Goal: Transaction & Acquisition: Download file/media

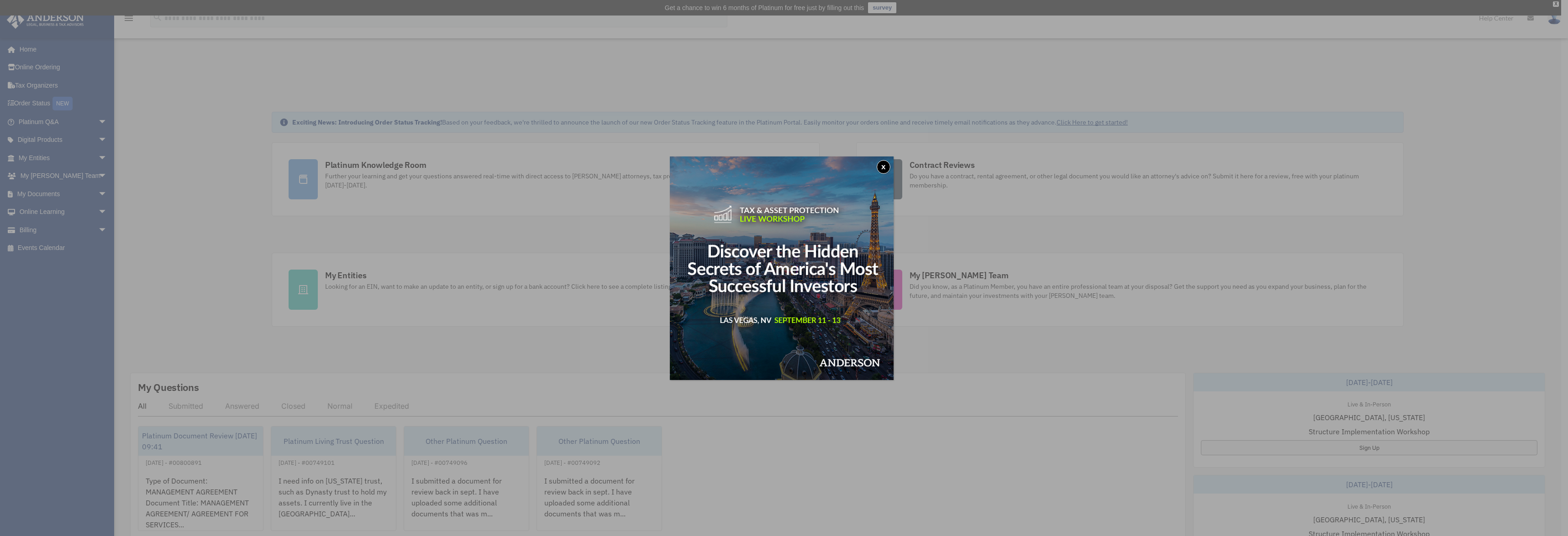
click at [886, 163] on button "x" at bounding box center [883, 167] width 14 height 14
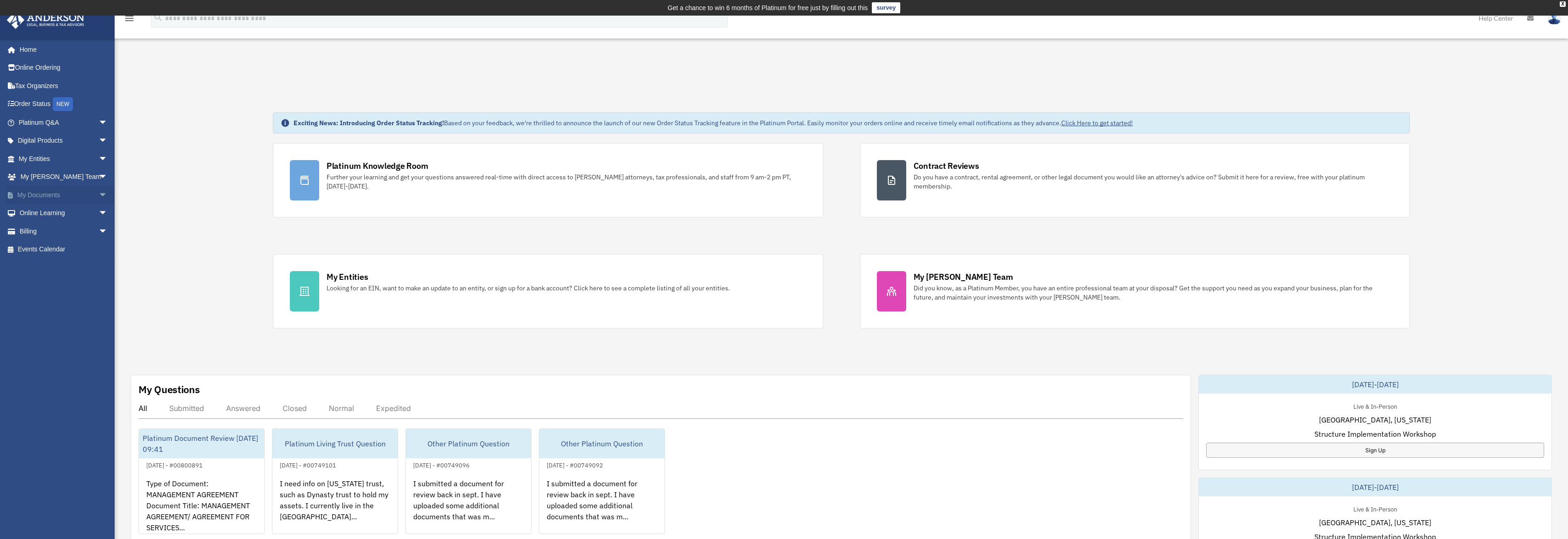
click at [48, 193] on link "My Documents arrow_drop_down" at bounding box center [64, 195] width 115 height 18
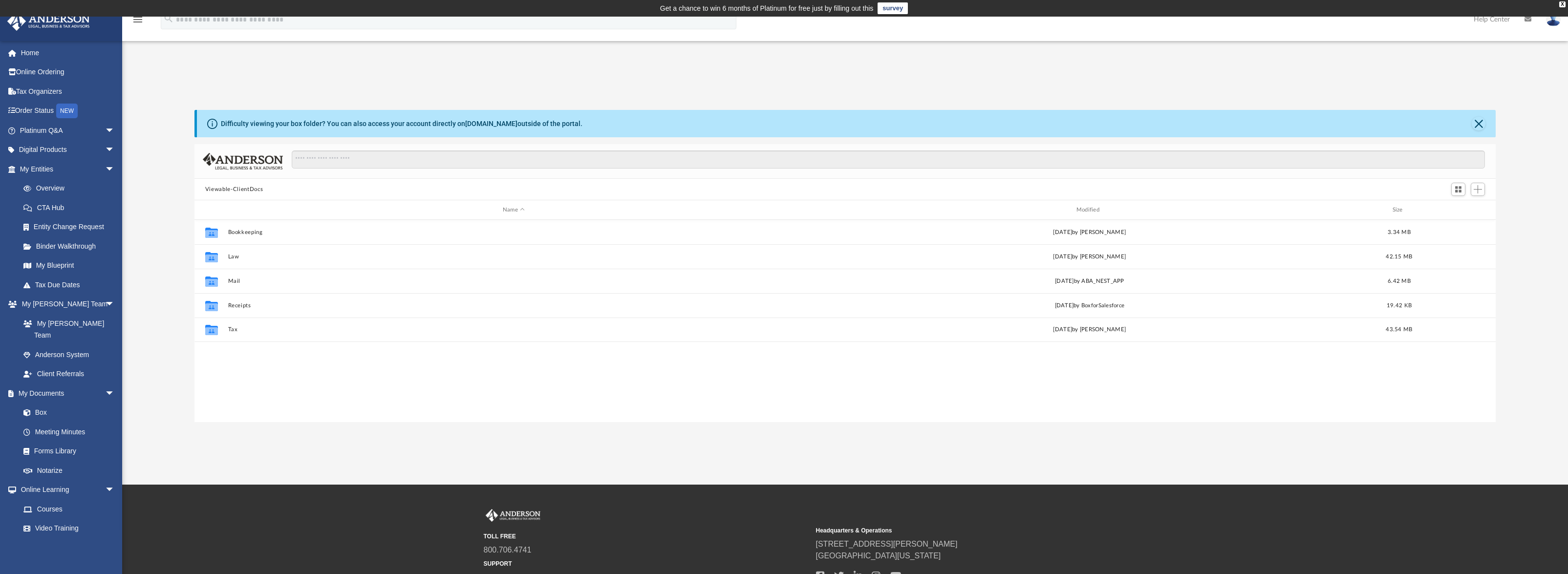
scroll to position [215, 1294]
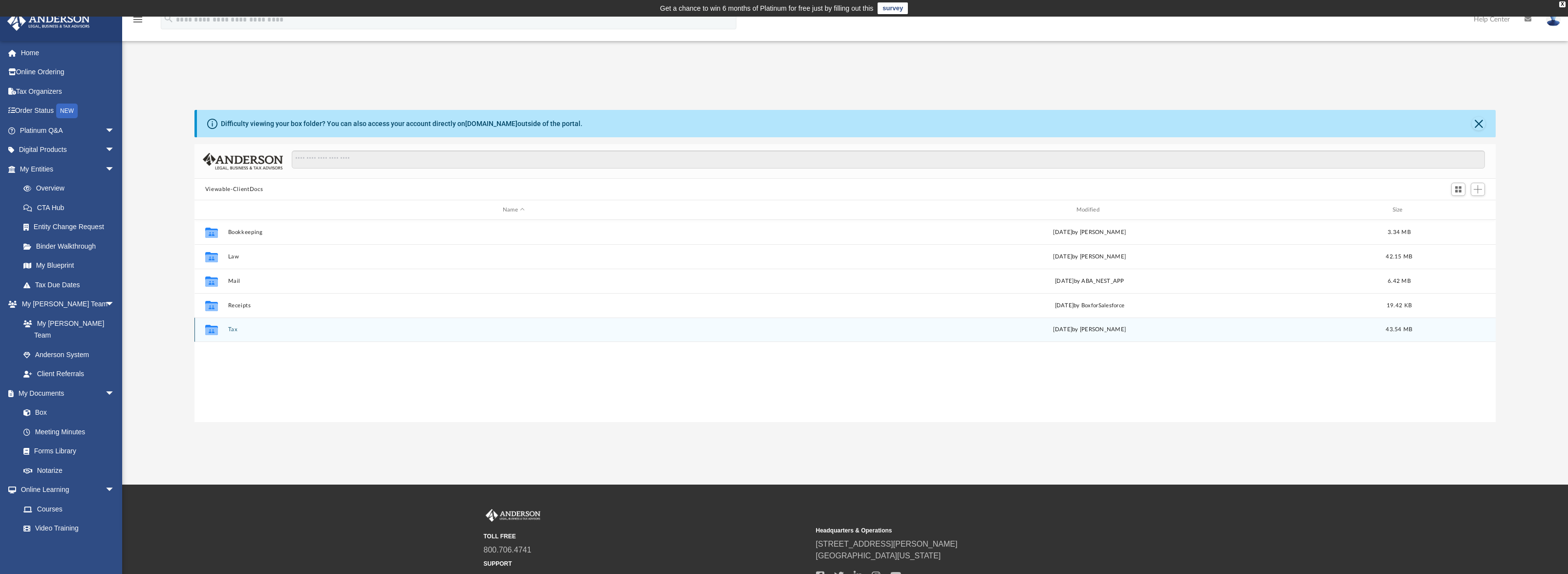
click at [218, 330] on icon "Collaborated Folder" at bounding box center [212, 330] width 16 height 16
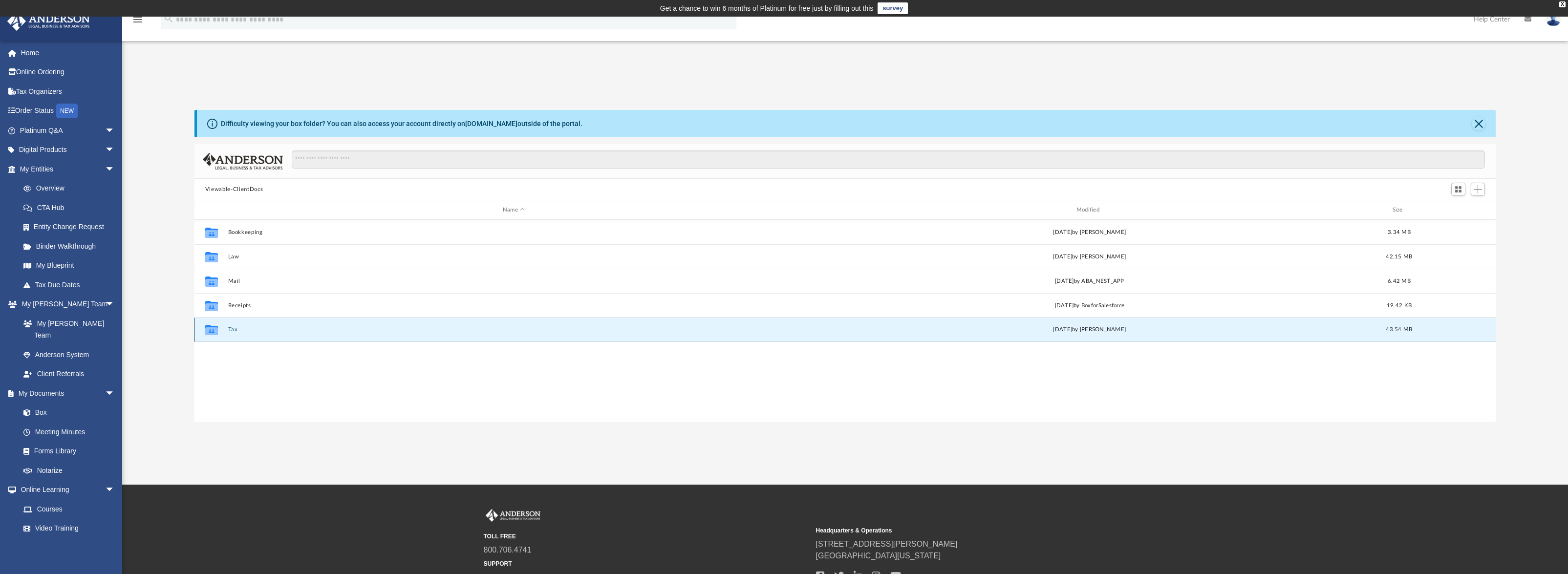
click at [228, 328] on button "Tax" at bounding box center [514, 330] width 572 height 7
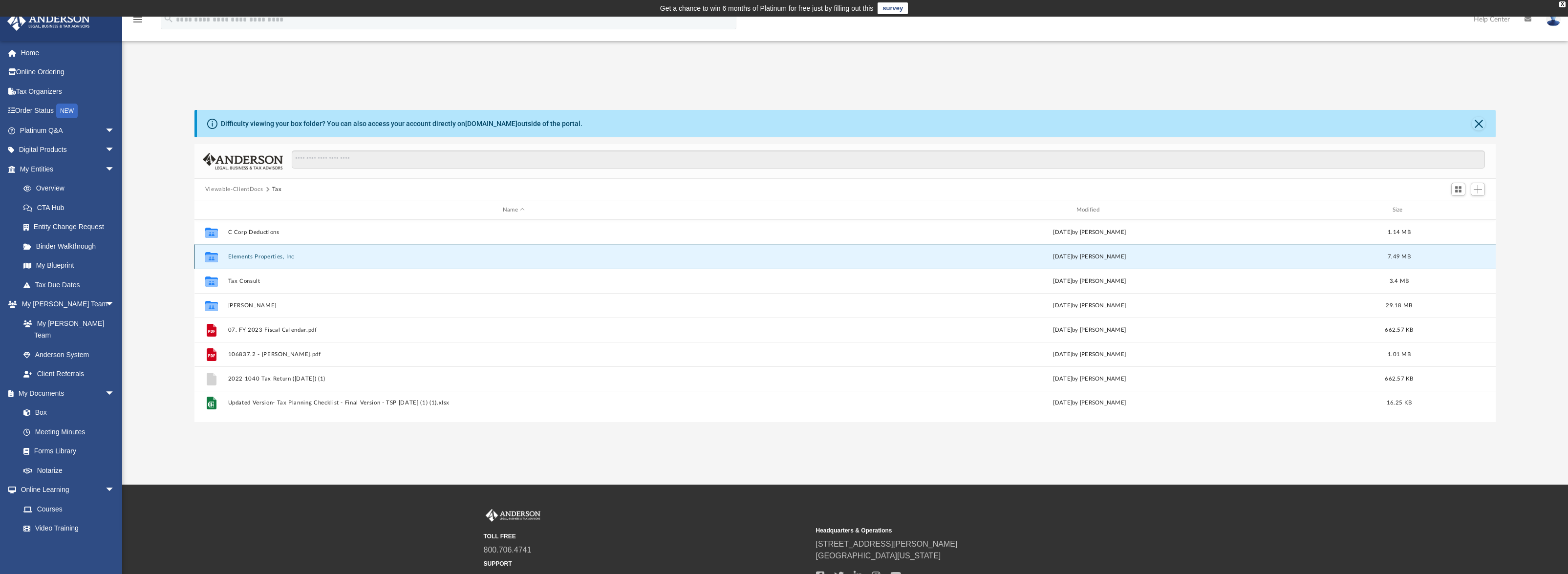
click at [266, 256] on button "Elements Properties, Inc" at bounding box center [514, 257] width 572 height 7
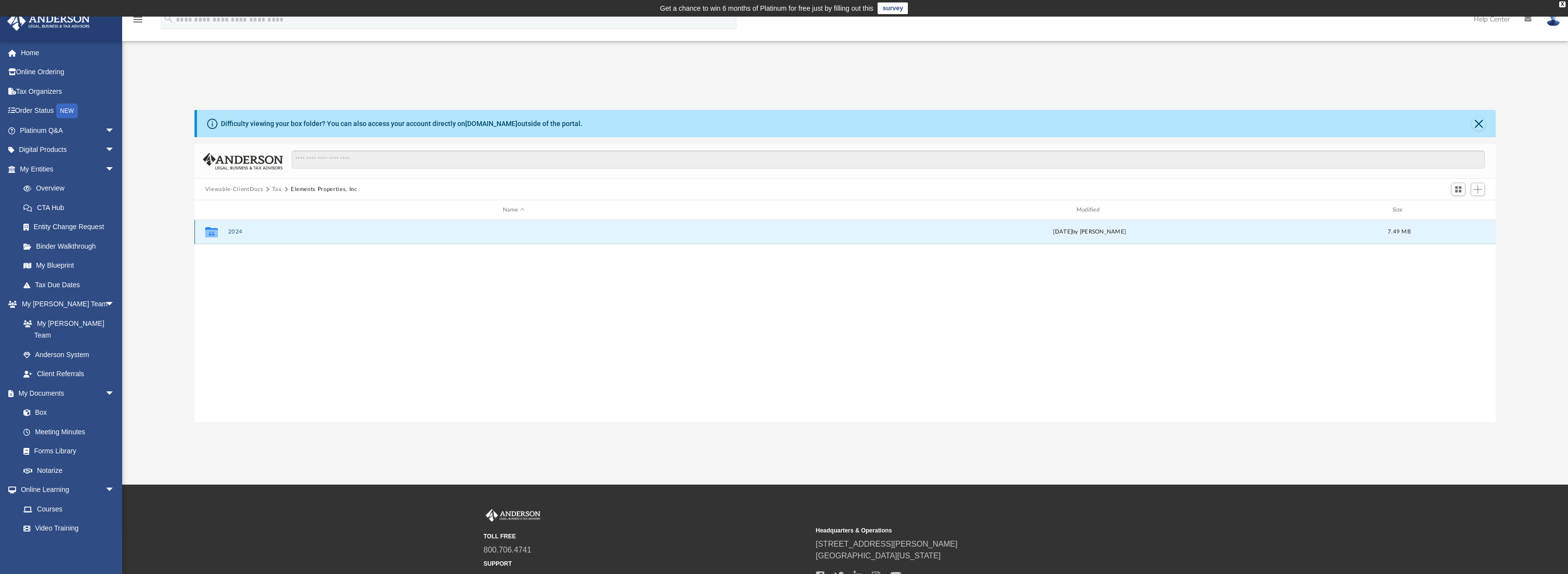
click at [237, 235] on button "2024" at bounding box center [514, 232] width 572 height 7
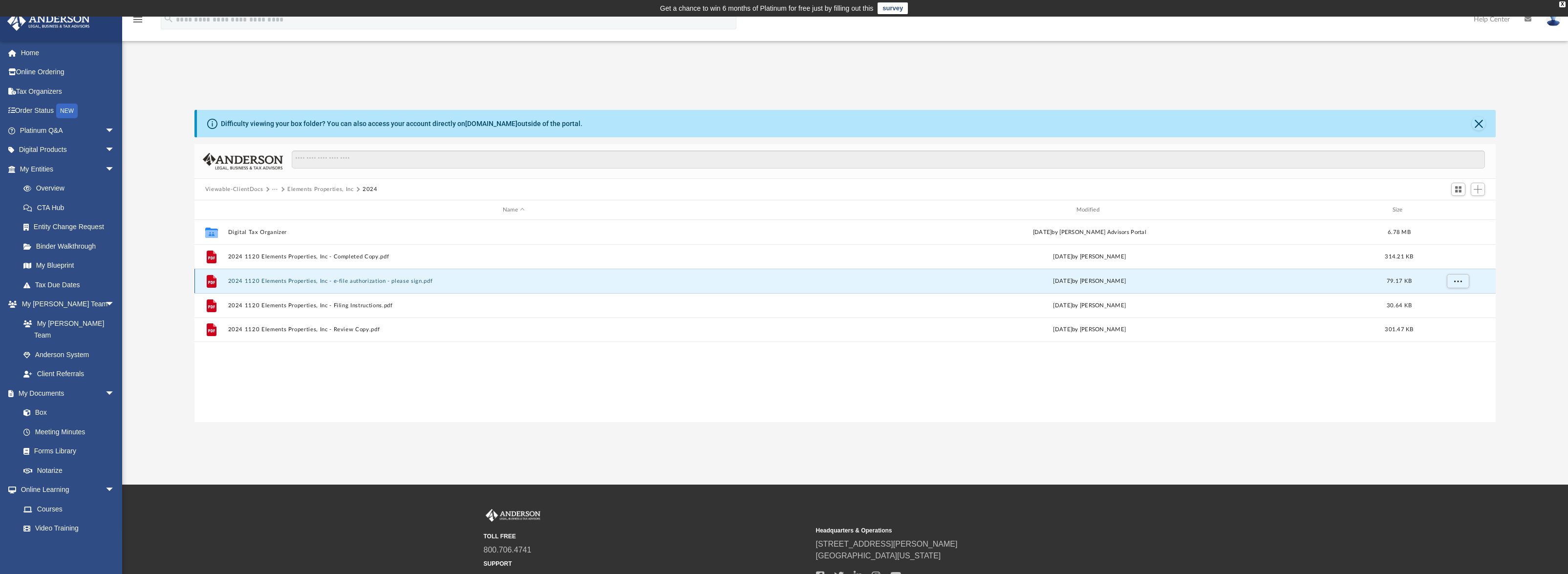
click at [283, 280] on button "2024 1120 Elements Properties, Inc - e-file authorization - please sign.pdf" at bounding box center [514, 281] width 572 height 7
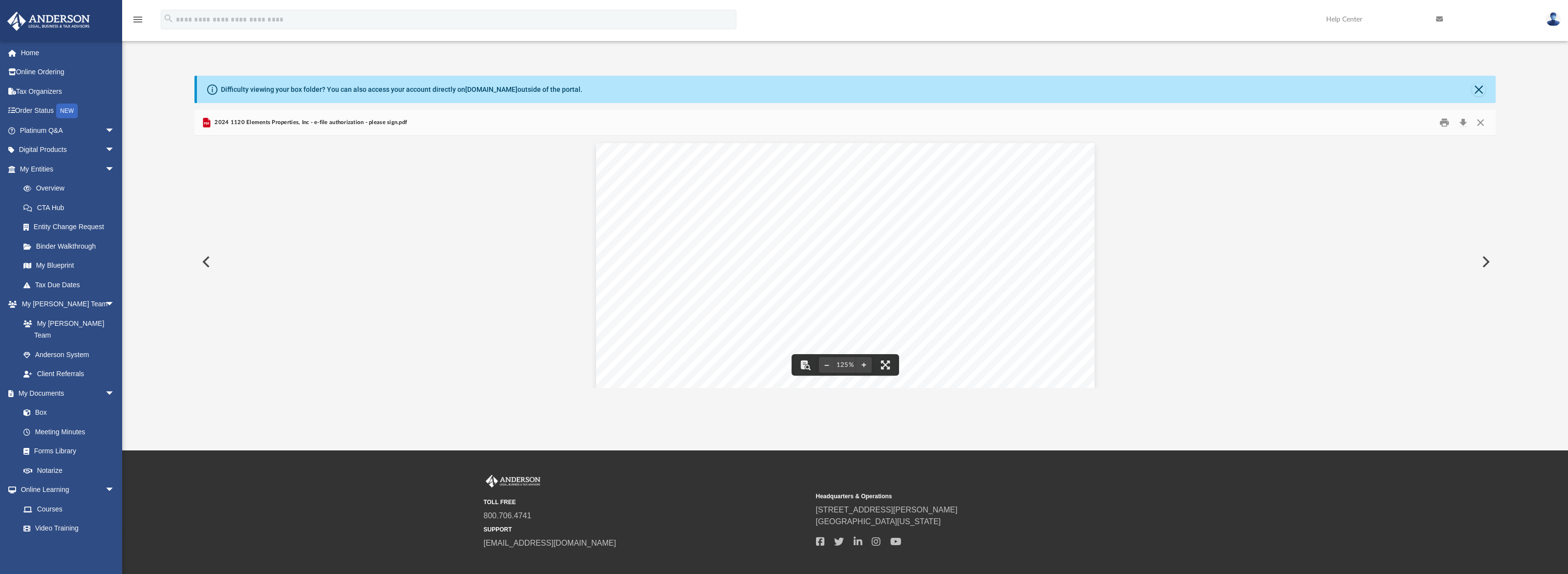
scroll to position [0, 0]
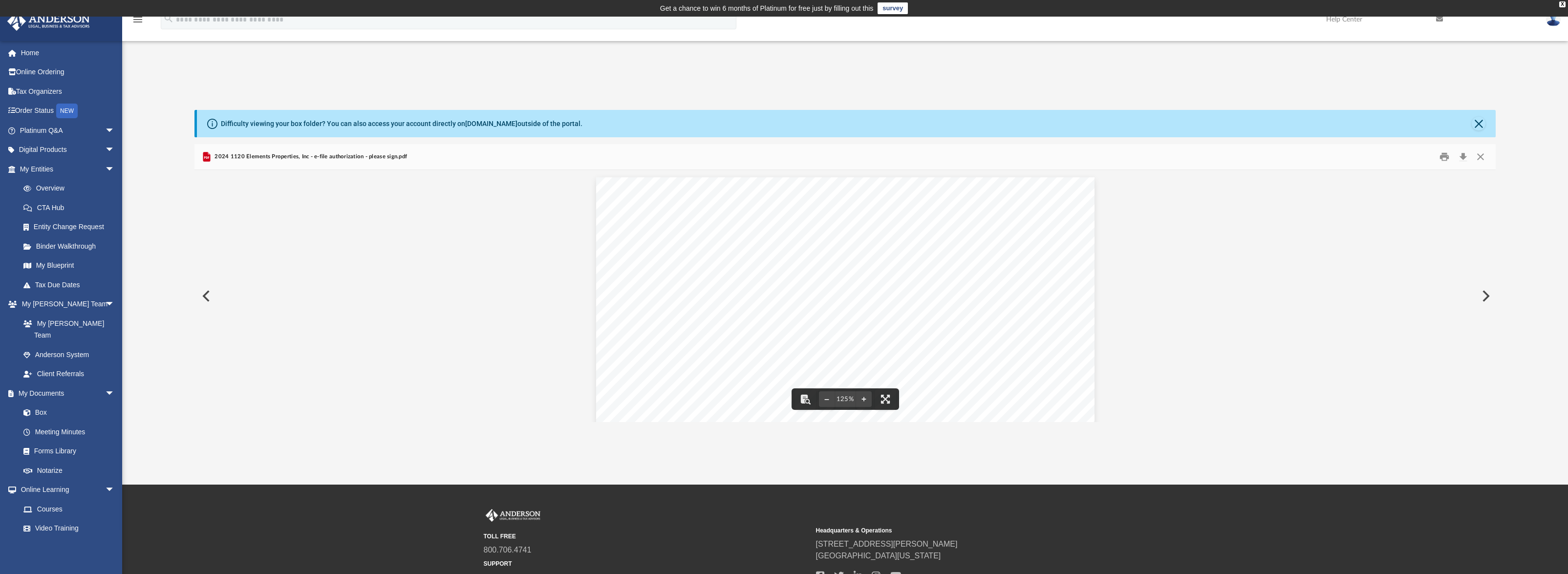
click at [425, 193] on div "For calendar year 2024, or tax year beginning , 2024, ending , 20 410211 12-23-…" at bounding box center [846, 500] width 1302 height 660
click at [1480, 154] on button "Close" at bounding box center [1480, 157] width 18 height 15
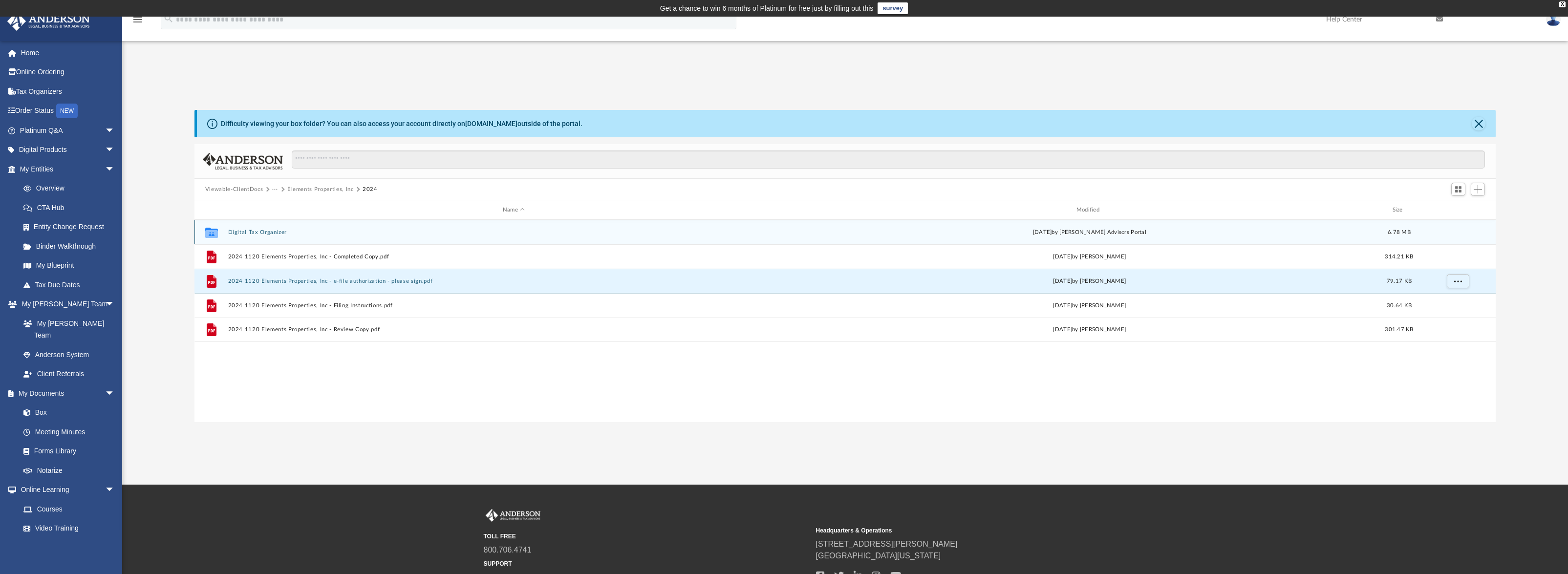
click at [249, 231] on button "Digital Tax Organizer" at bounding box center [514, 233] width 572 height 7
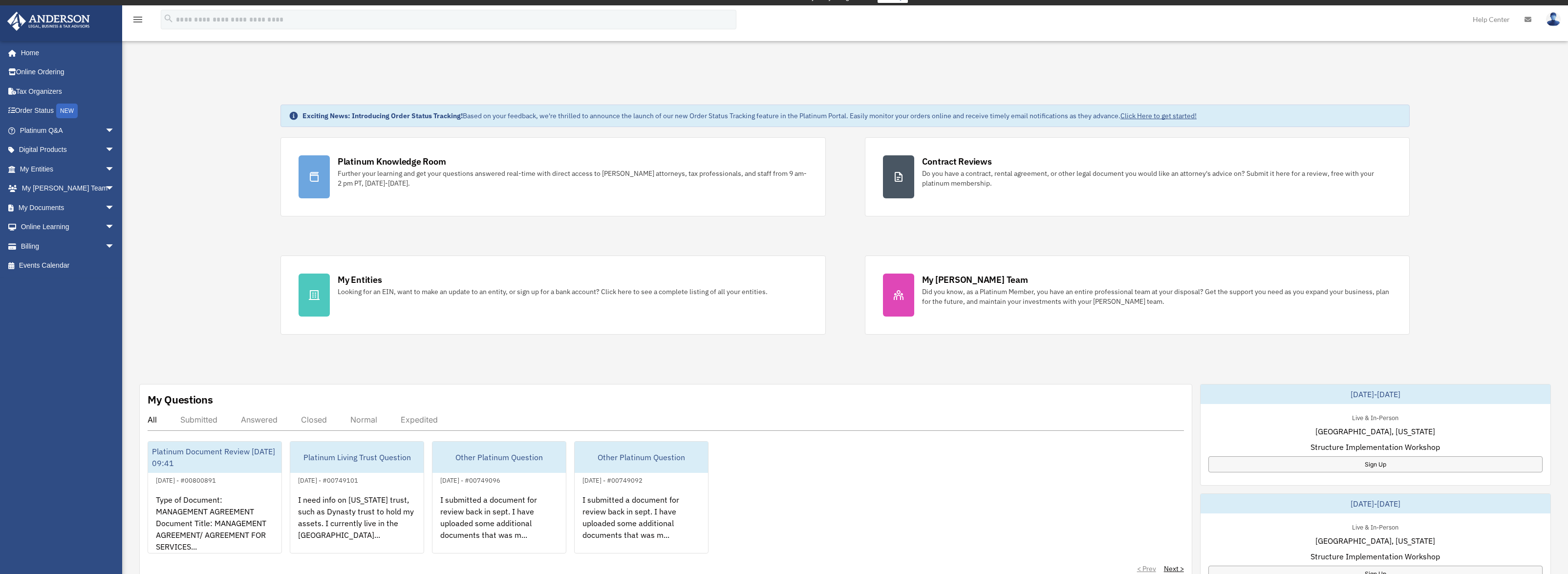
scroll to position [12, 0]
click at [33, 207] on link "My Documents arrow_drop_down" at bounding box center [68, 208] width 122 height 20
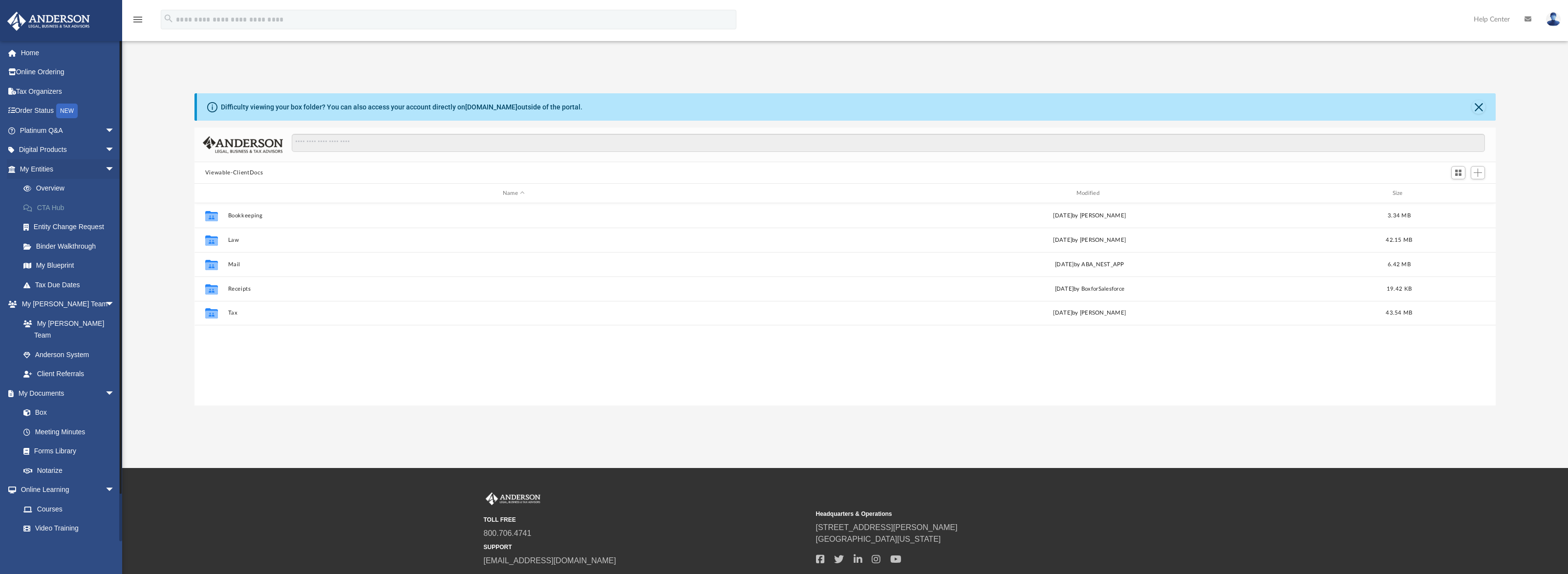
scroll to position [215, 1294]
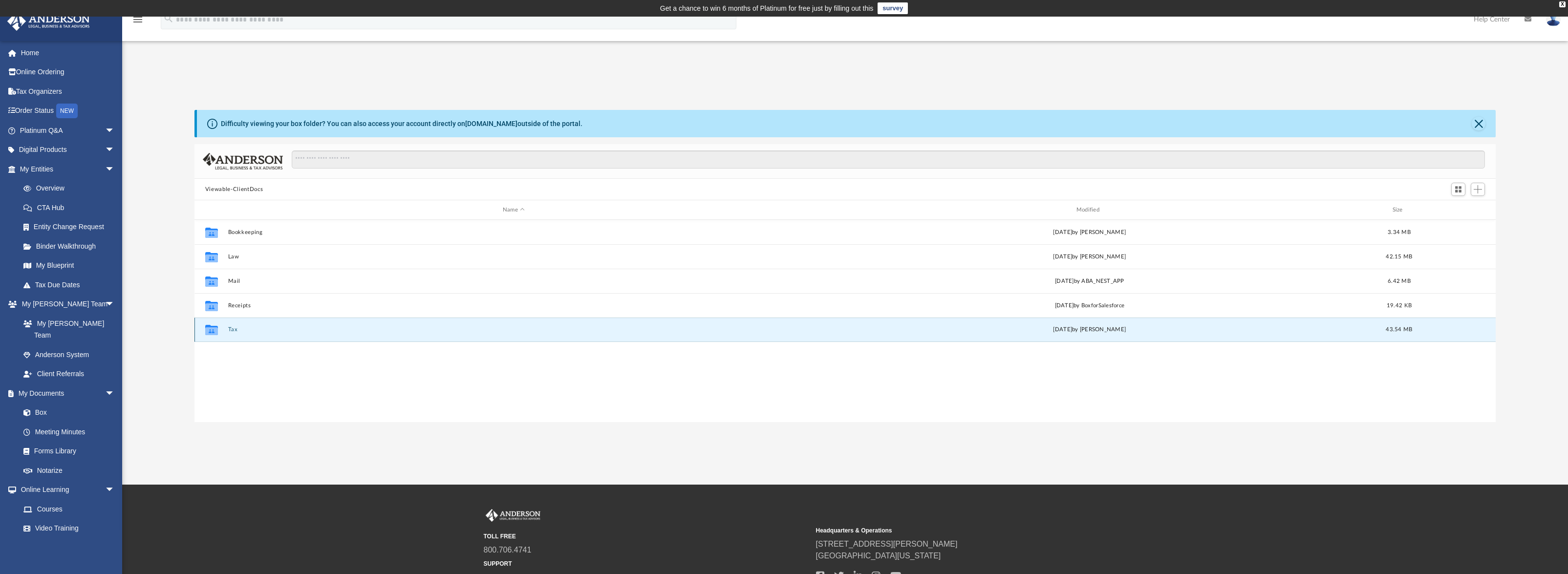
click at [233, 332] on button "Tax" at bounding box center [514, 330] width 572 height 7
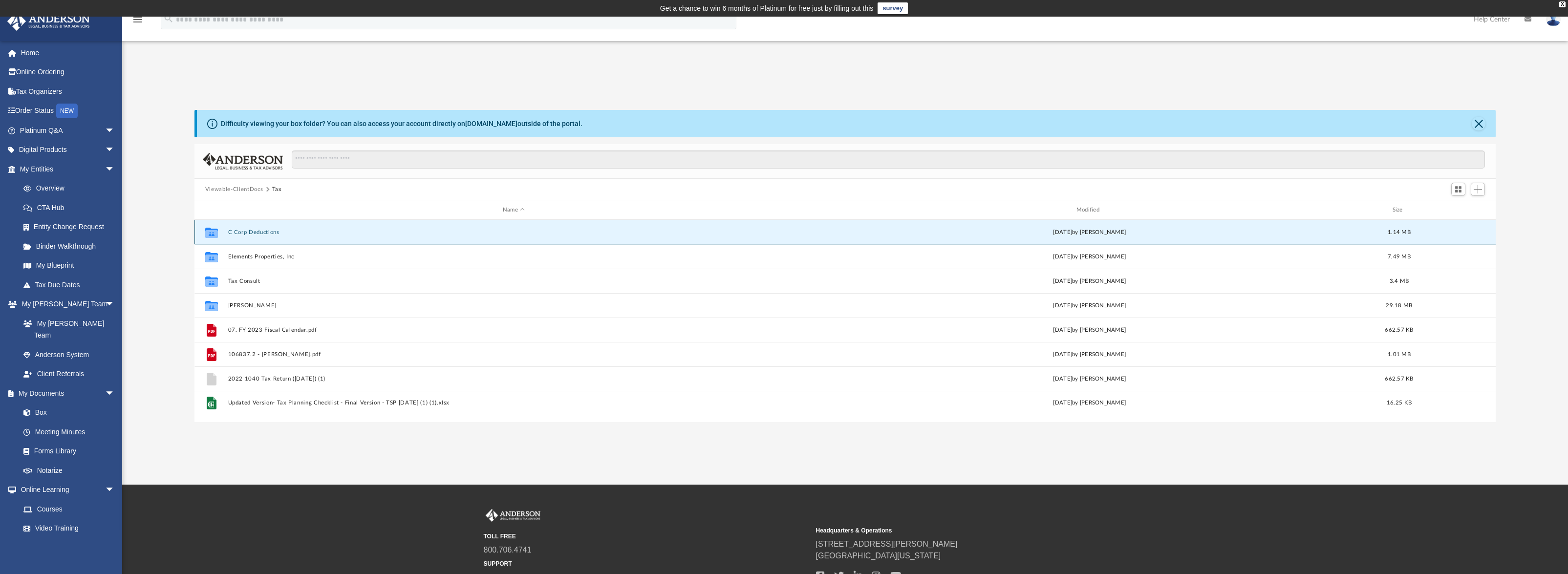
click at [236, 230] on button "C Corp Deductions" at bounding box center [514, 233] width 572 height 7
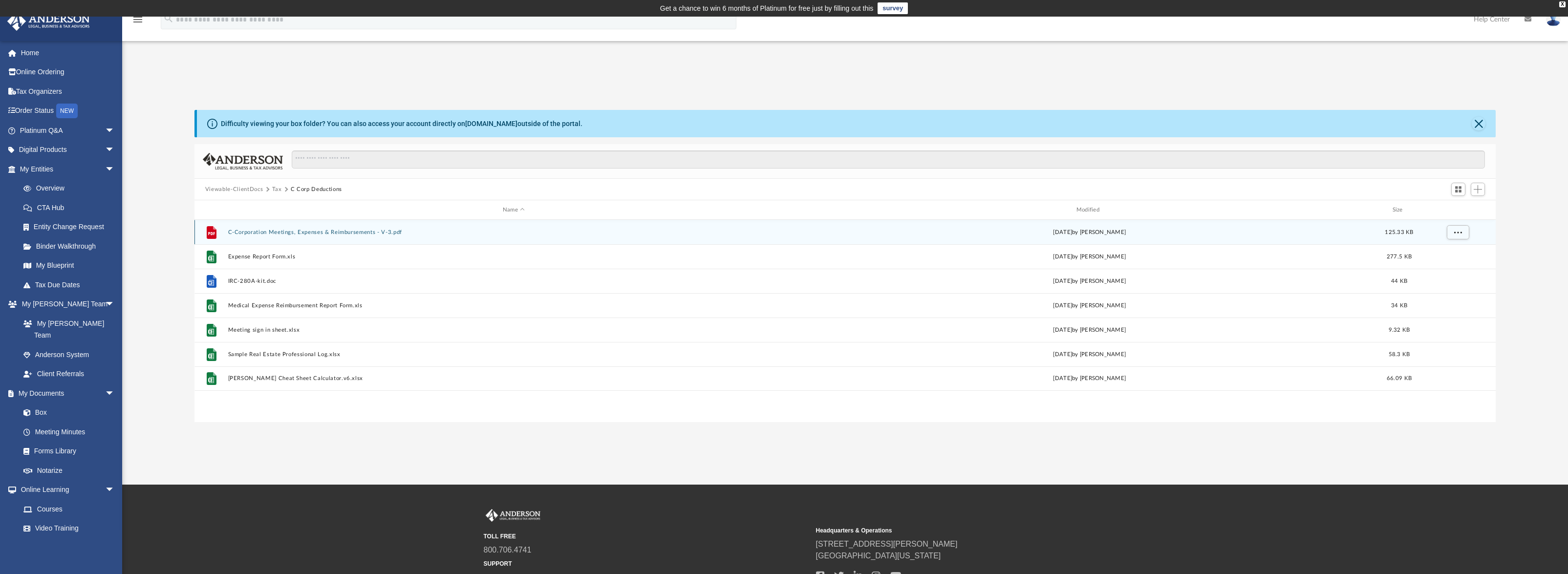
scroll to position [2, 0]
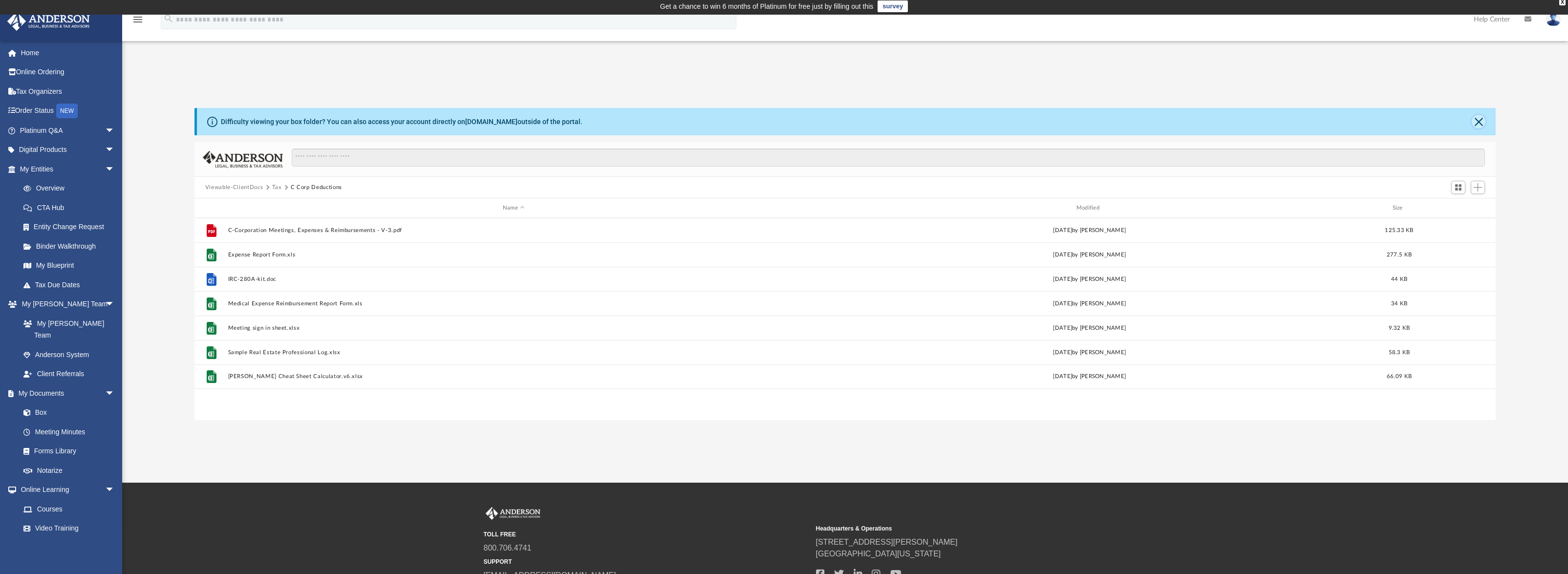
click at [1484, 123] on button "Close" at bounding box center [1478, 121] width 14 height 14
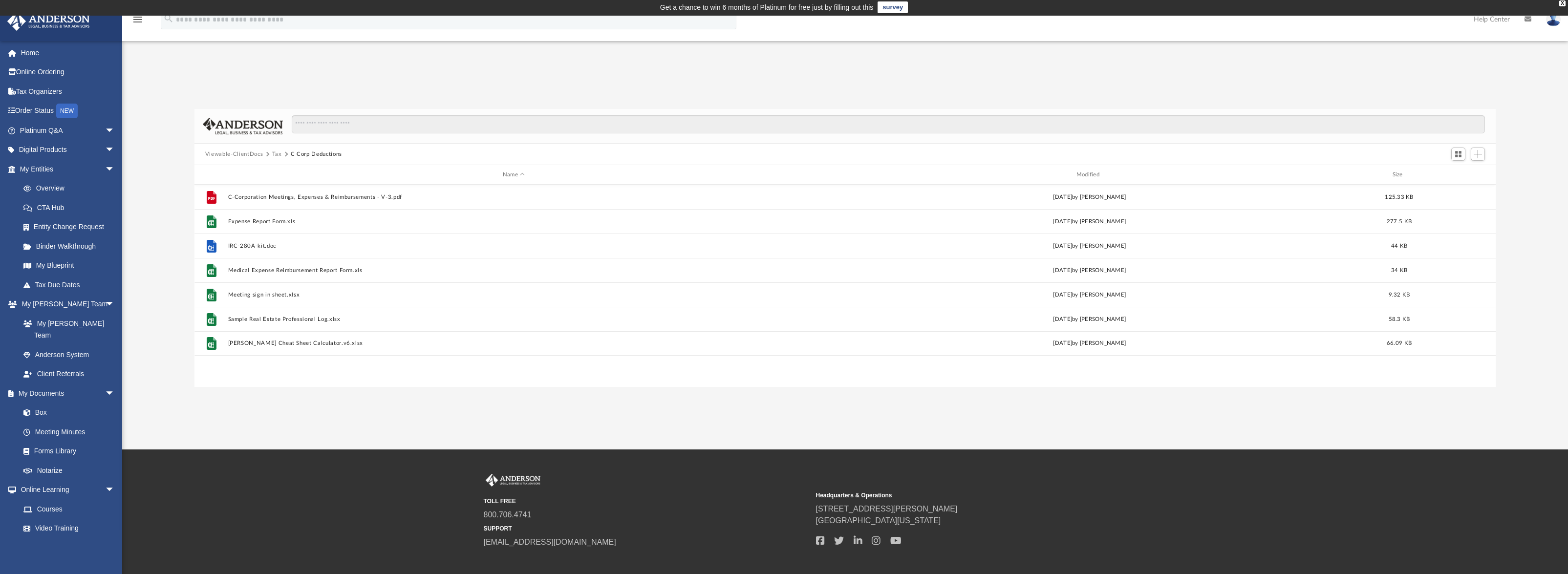
scroll to position [0, 0]
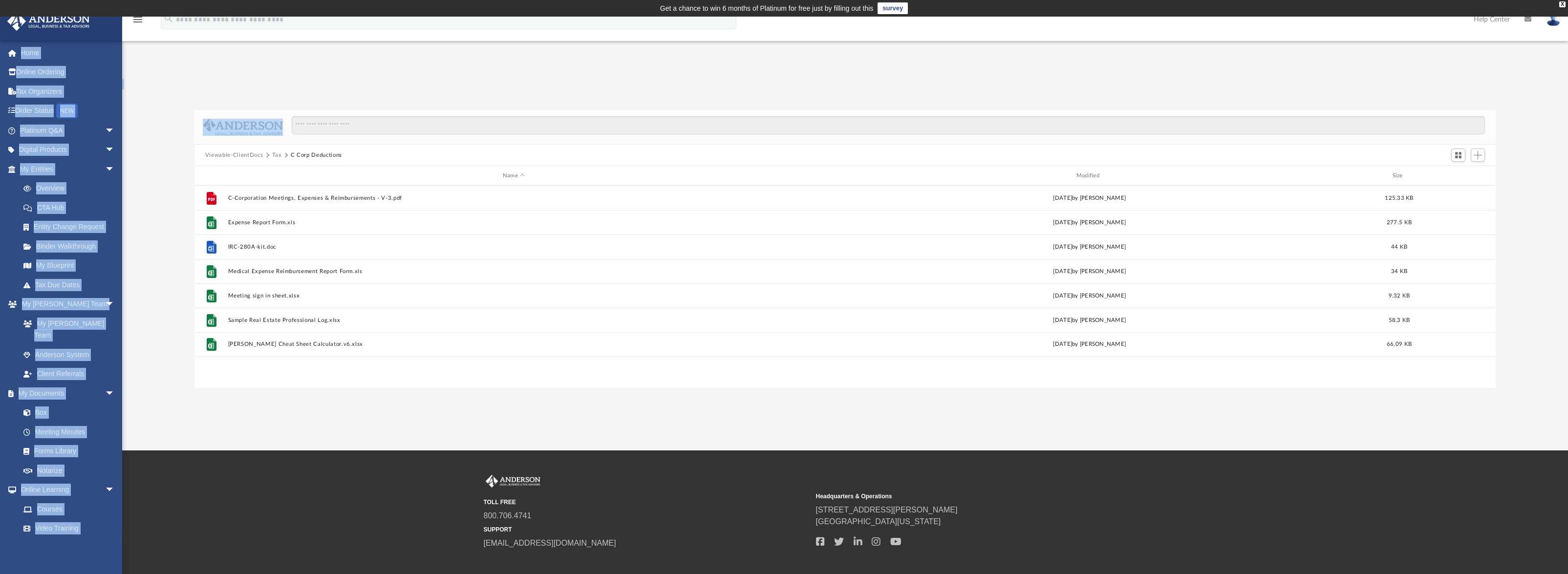
drag, startPoint x: 1317, startPoint y: 73, endPoint x: 1319, endPoint y: 142, distance: 69.0
click at [1319, 142] on div "App bentehrani@gmail.com Sign Out bentehrani@gmail.com Home Online Ordering Tax…" at bounding box center [784, 234] width 1568 height 434
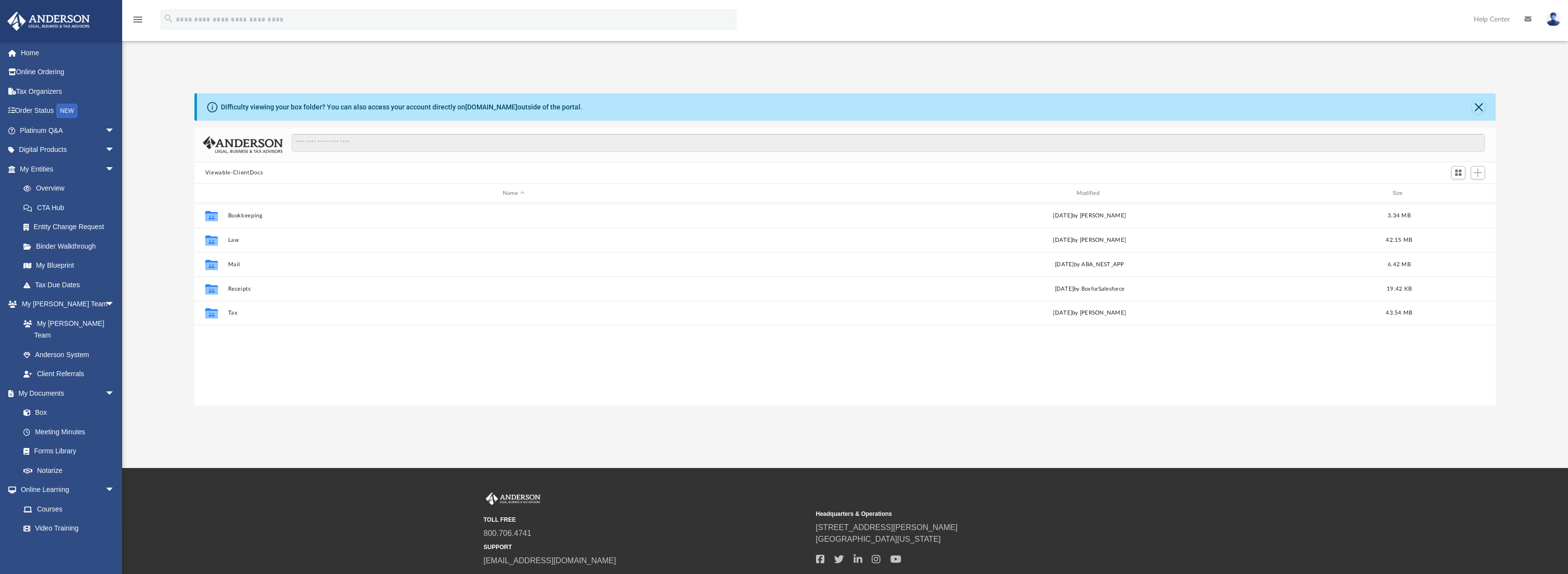
scroll to position [215, 1294]
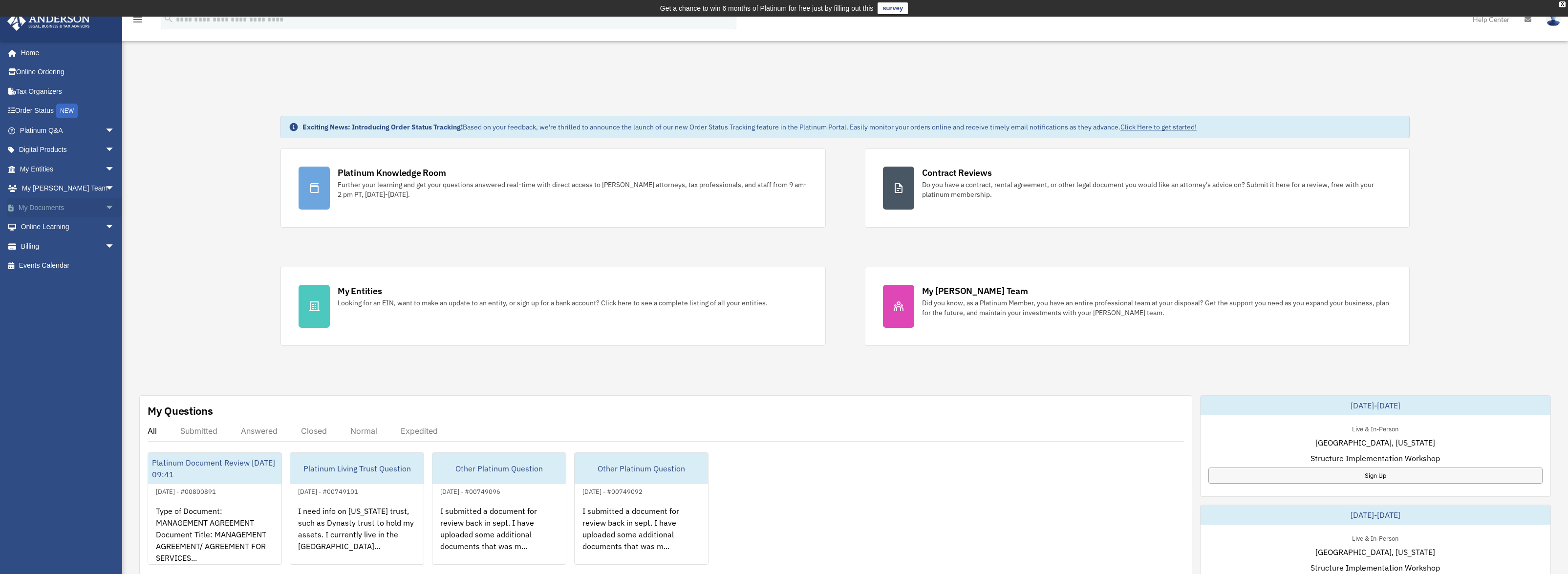
click at [105, 205] on span "arrow_drop_down" at bounding box center [115, 208] width 20 height 20
click at [50, 229] on link "Box" at bounding box center [72, 227] width 116 height 20
click at [41, 227] on link "Box" at bounding box center [72, 227] width 116 height 20
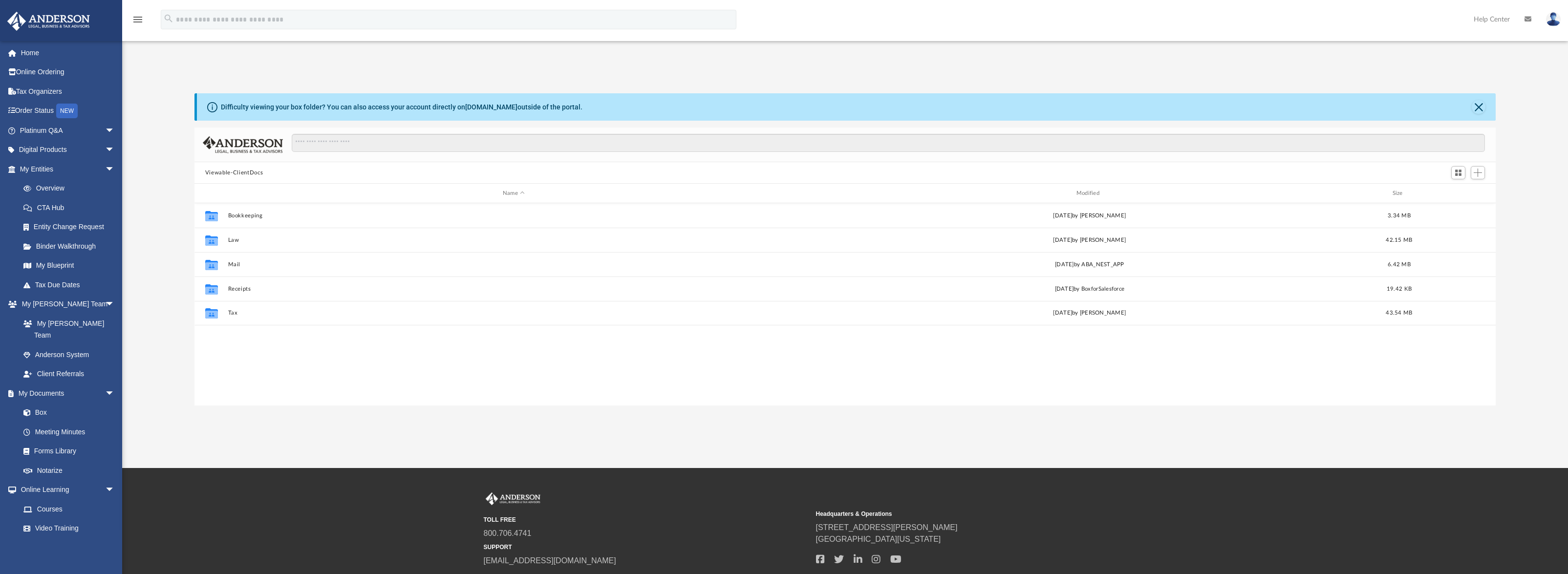
scroll to position [215, 1294]
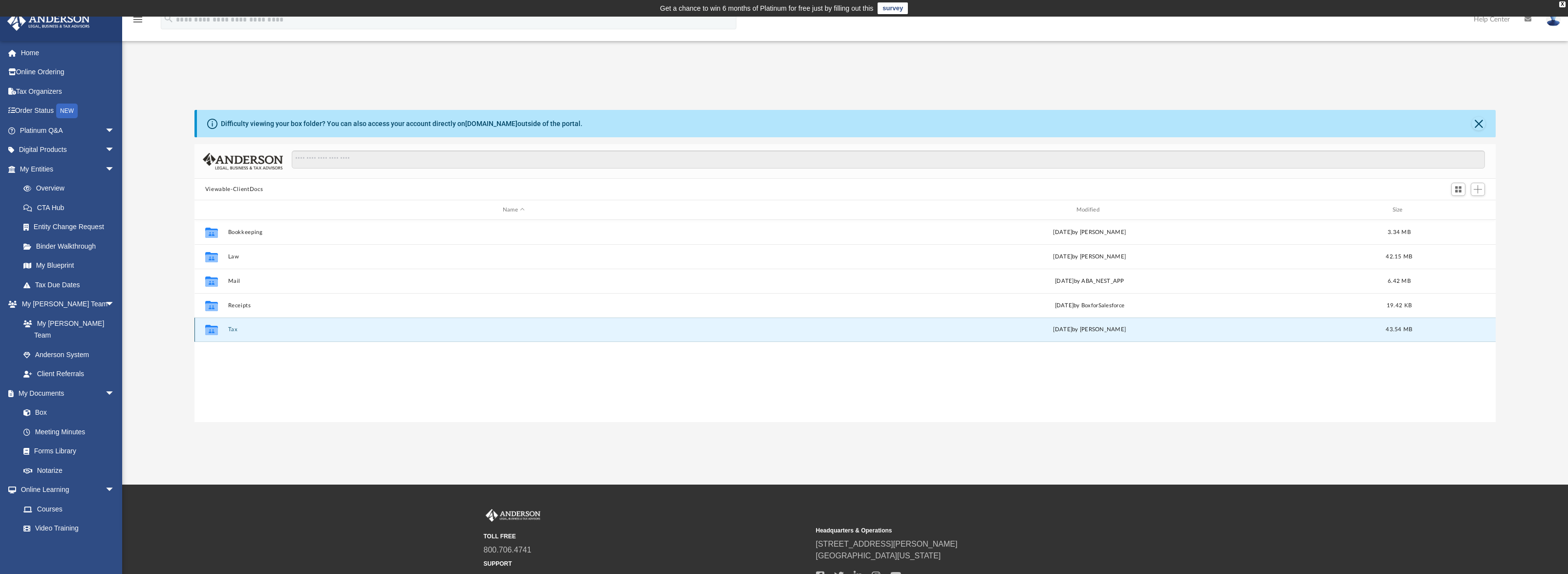
click at [233, 332] on button "Tax" at bounding box center [514, 330] width 572 height 7
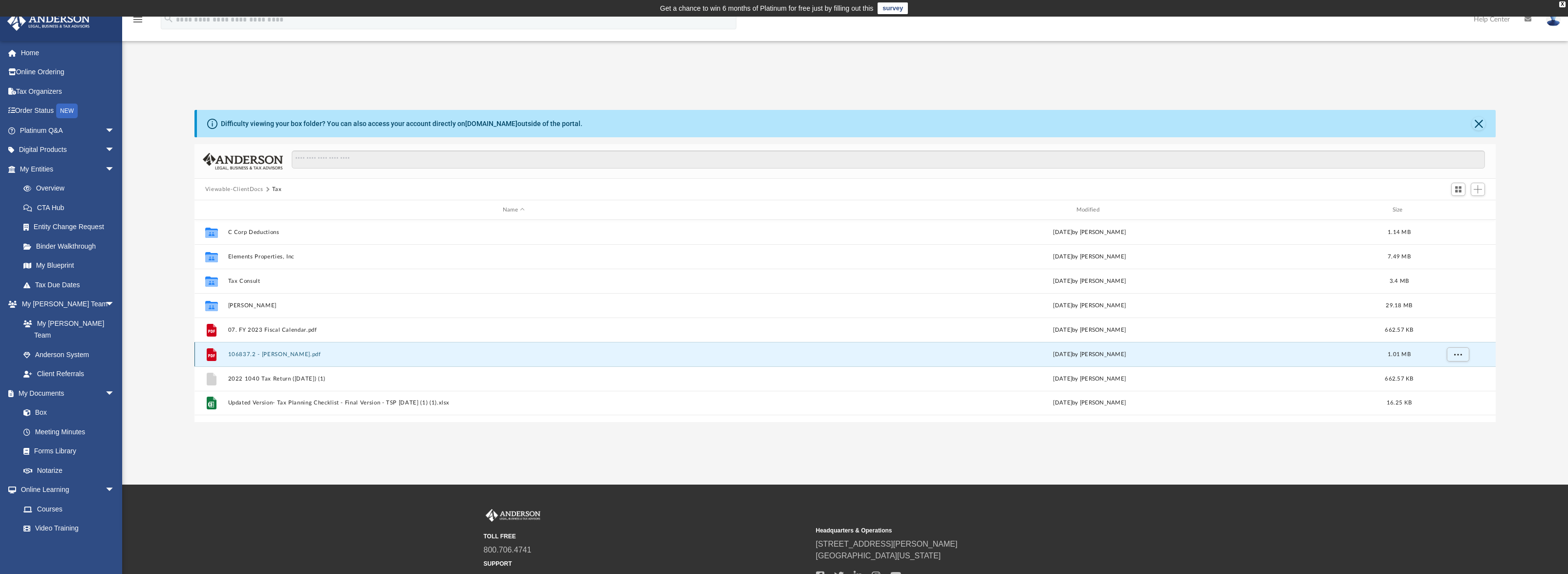
click at [270, 352] on button "106837.2 - [PERSON_NAME].pdf" at bounding box center [514, 354] width 572 height 7
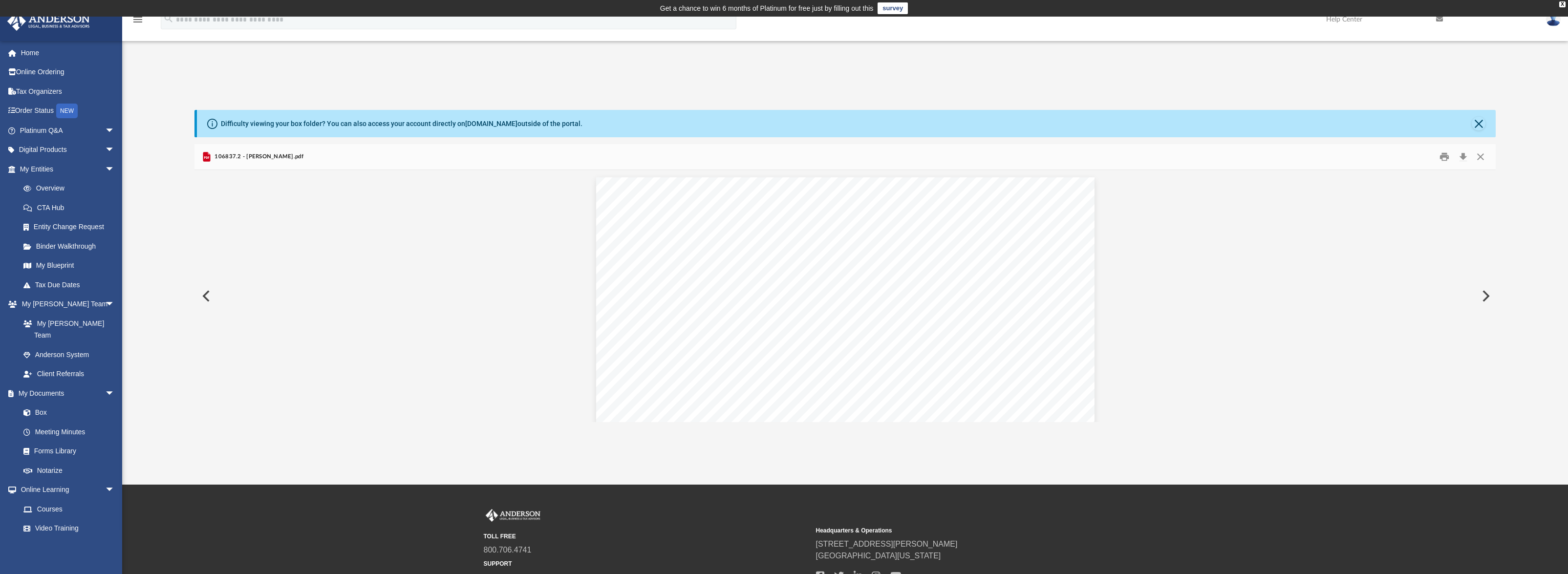
click at [268, 159] on span "106837.2 - [PERSON_NAME].pdf" at bounding box center [258, 157] width 91 height 9
click at [1476, 160] on button "Close" at bounding box center [1480, 157] width 18 height 15
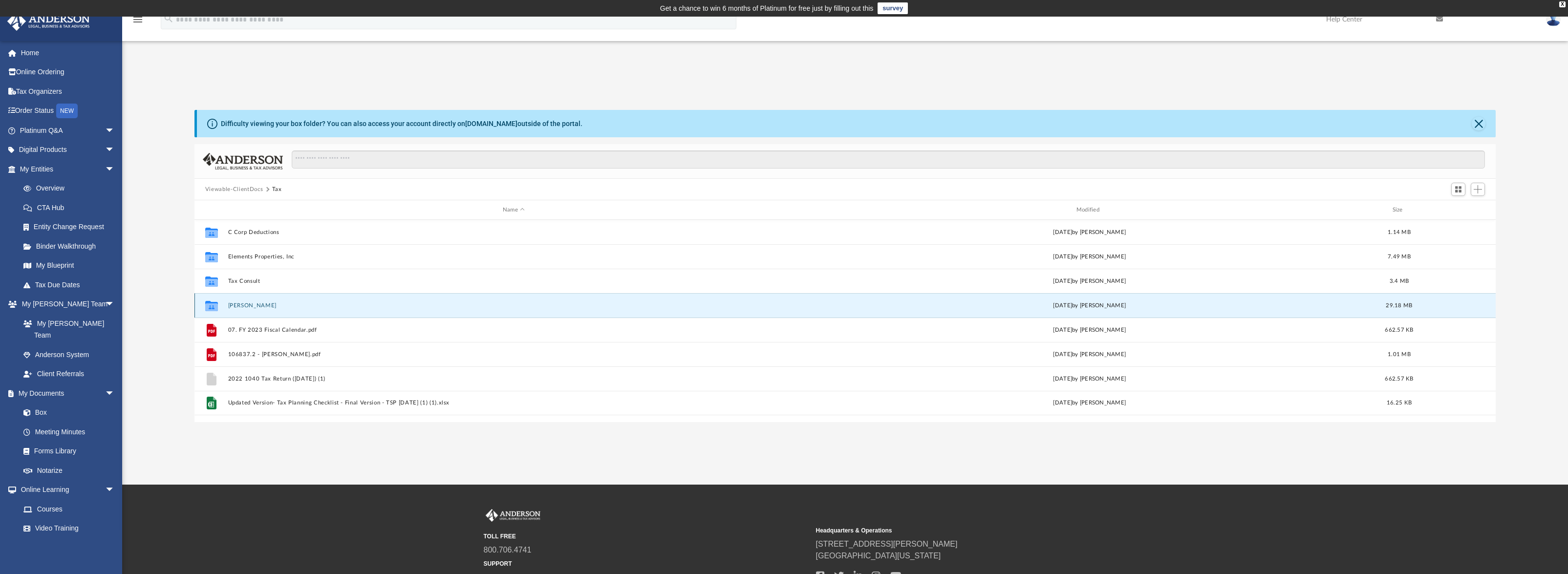
click at [253, 305] on button "[PERSON_NAME]" at bounding box center [514, 306] width 572 height 7
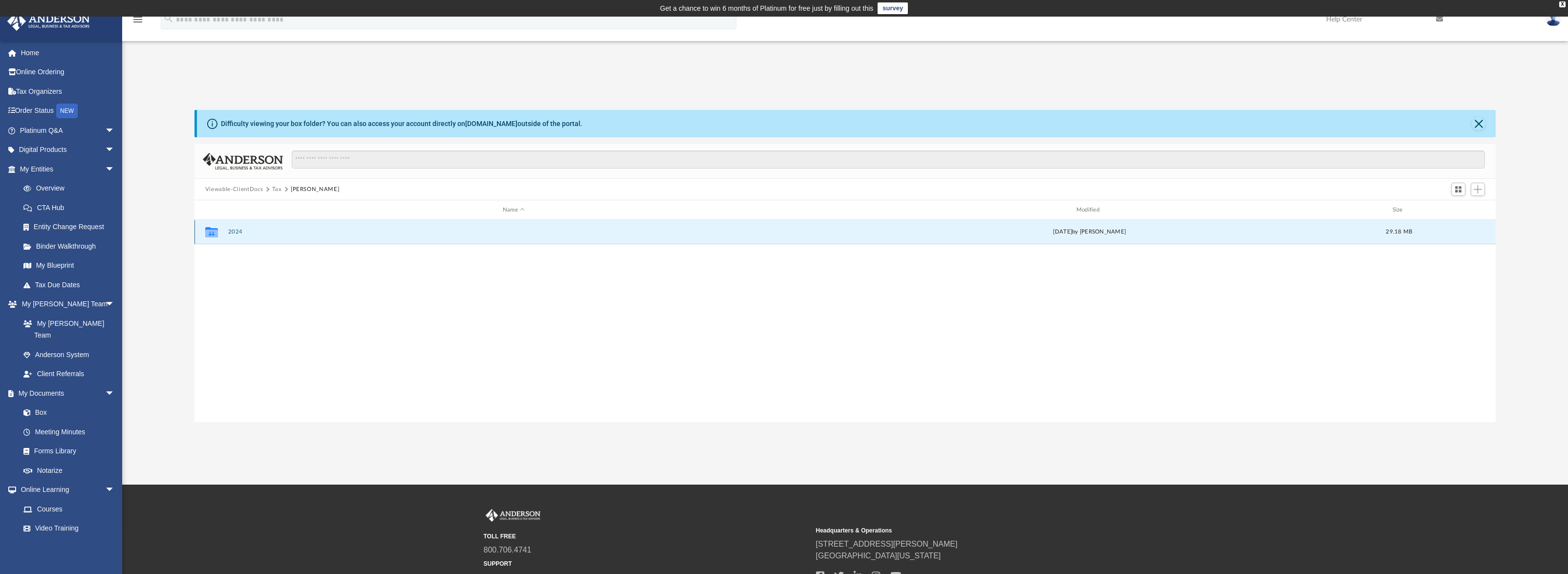
click at [238, 231] on button "2024" at bounding box center [514, 232] width 572 height 7
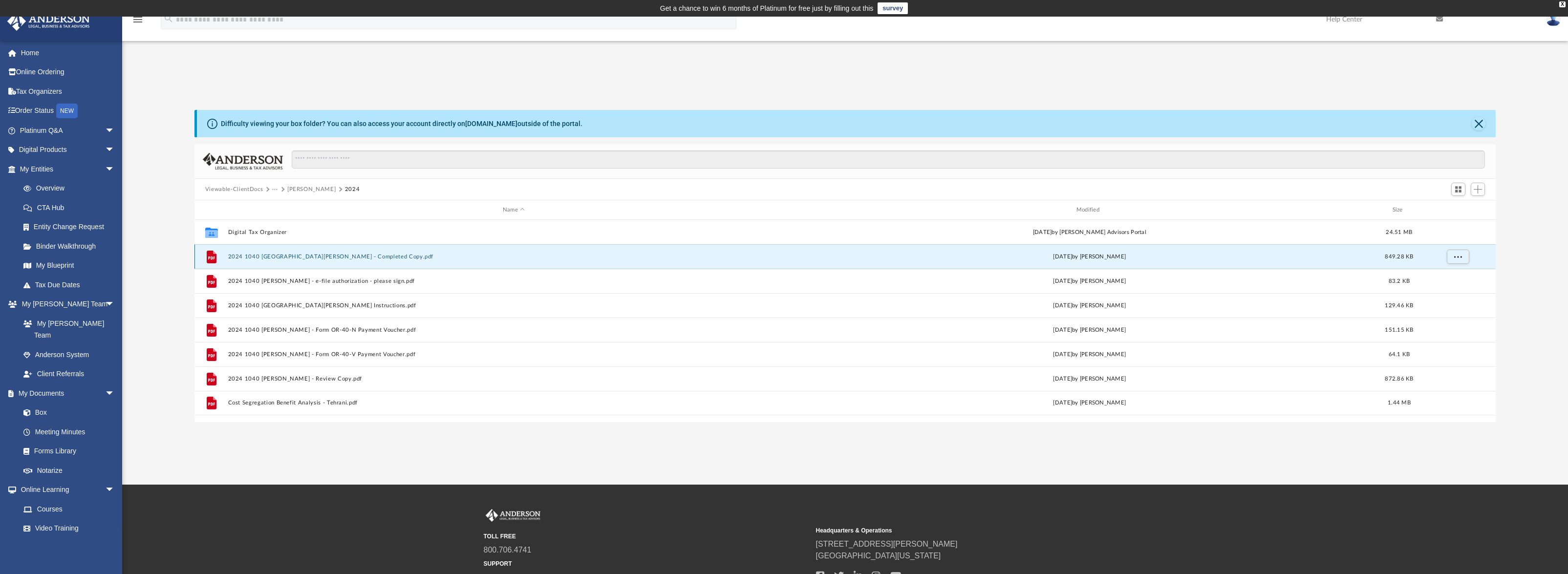
click at [255, 257] on button "2024 1040 [GEOGRAPHIC_DATA][PERSON_NAME] - Completed Copy.pdf" at bounding box center [514, 257] width 572 height 7
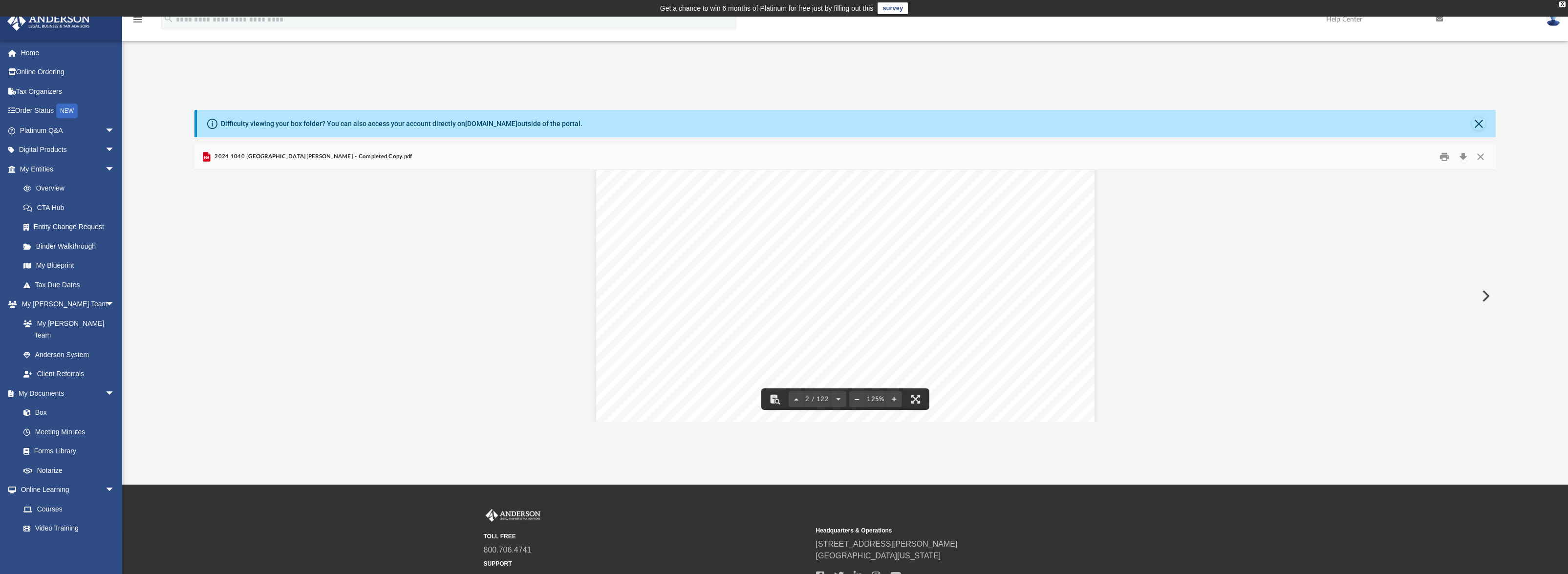
scroll to position [1142, 0]
click at [1481, 162] on button "Close" at bounding box center [1480, 157] width 18 height 15
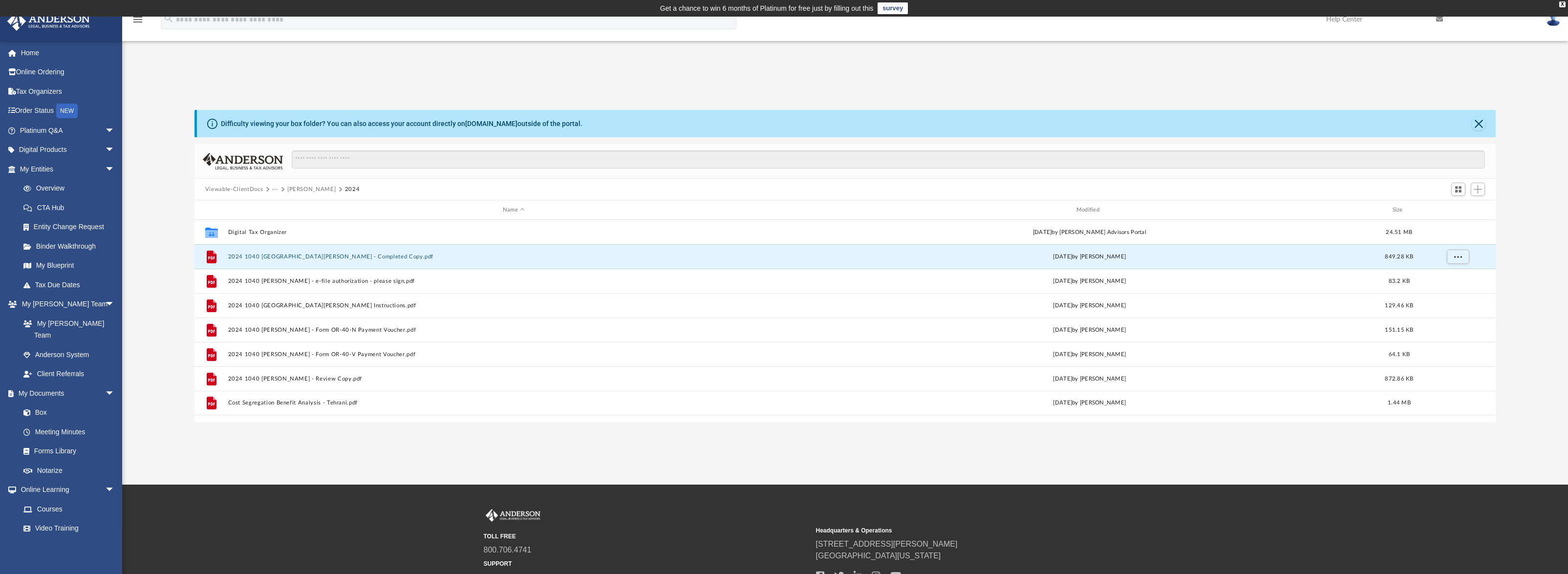
drag, startPoint x: 300, startPoint y: 255, endPoint x: 139, endPoint y: 274, distance: 162.1
click at [132, 279] on div "Difficulty viewing your box folder? You can also access your account directly o…" at bounding box center [846, 266] width 1446 height 312
drag, startPoint x: 212, startPoint y: 253, endPoint x: 173, endPoint y: 283, distance: 49.2
click at [173, 283] on div "Difficulty viewing your box folder? You can also access your account directly o…" at bounding box center [846, 266] width 1446 height 312
click at [1463, 258] on button "More options" at bounding box center [1458, 257] width 23 height 15
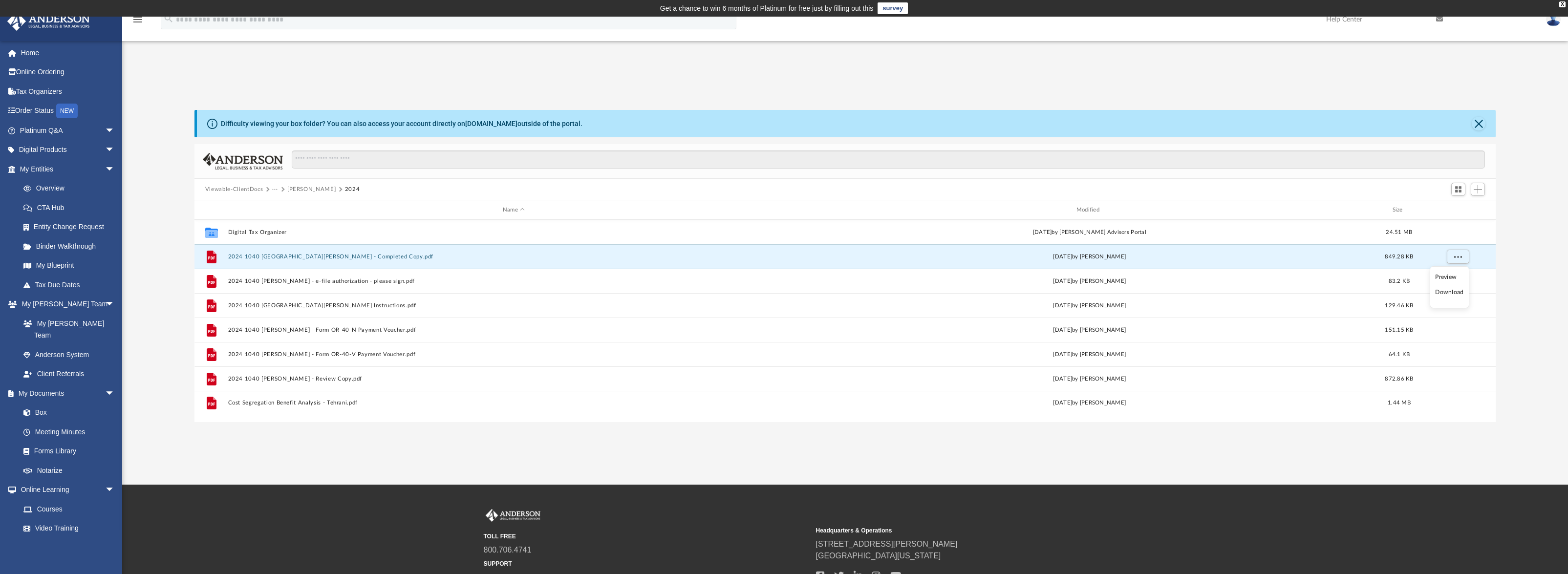
click at [1457, 293] on li "Download" at bounding box center [1449, 293] width 29 height 10
click at [302, 255] on button "2024 1040 [GEOGRAPHIC_DATA][PERSON_NAME] - Completed Copy.pdf" at bounding box center [514, 257] width 572 height 7
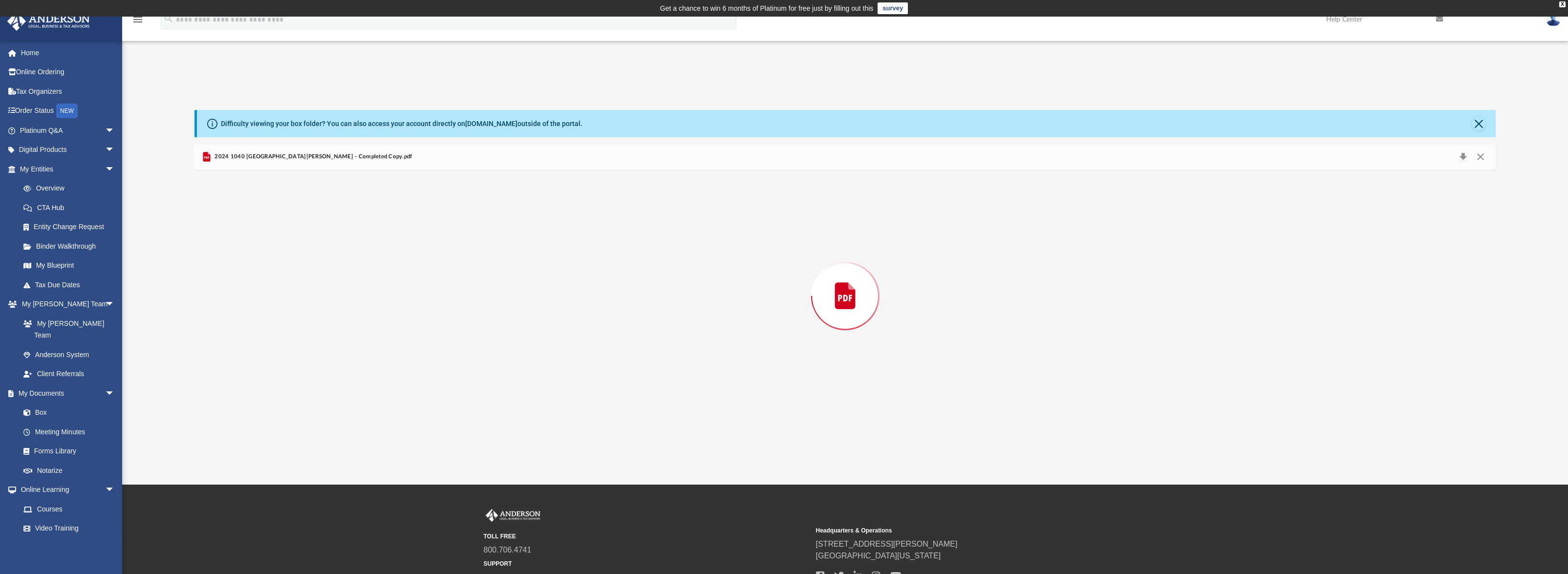
click at [302, 255] on div "Preview" at bounding box center [846, 296] width 1302 height 252
